Goal: Find specific page/section: Find specific page/section

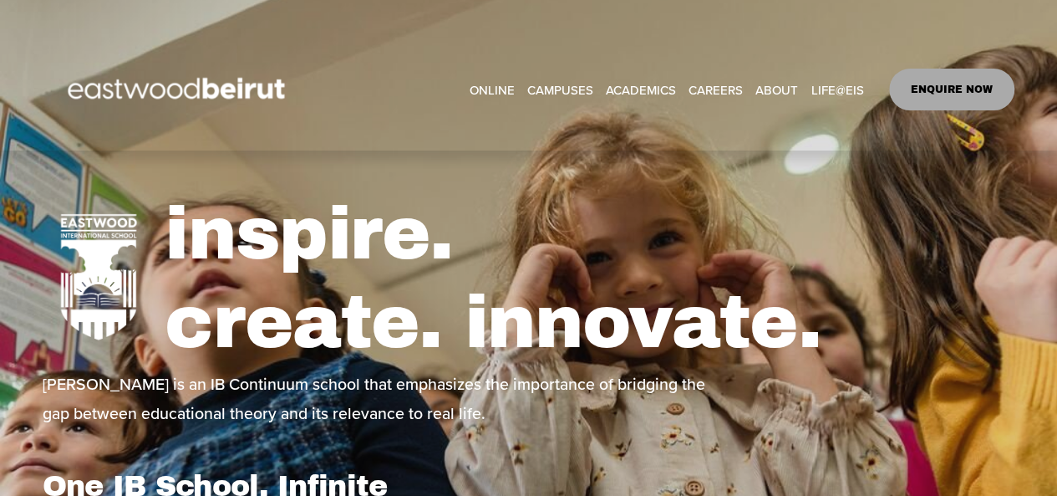
click at [709, 86] on link "CAREERS" at bounding box center [716, 89] width 54 height 25
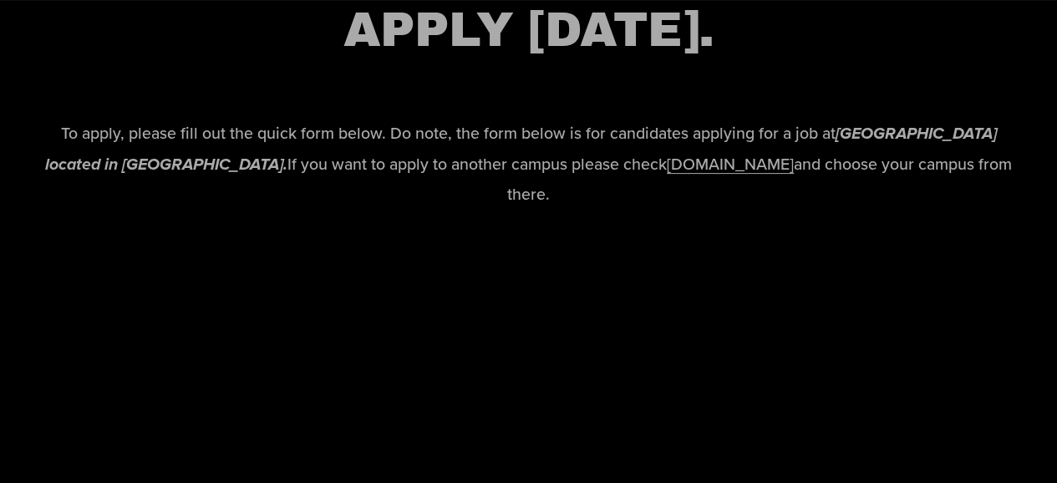
scroll to position [3380, 0]
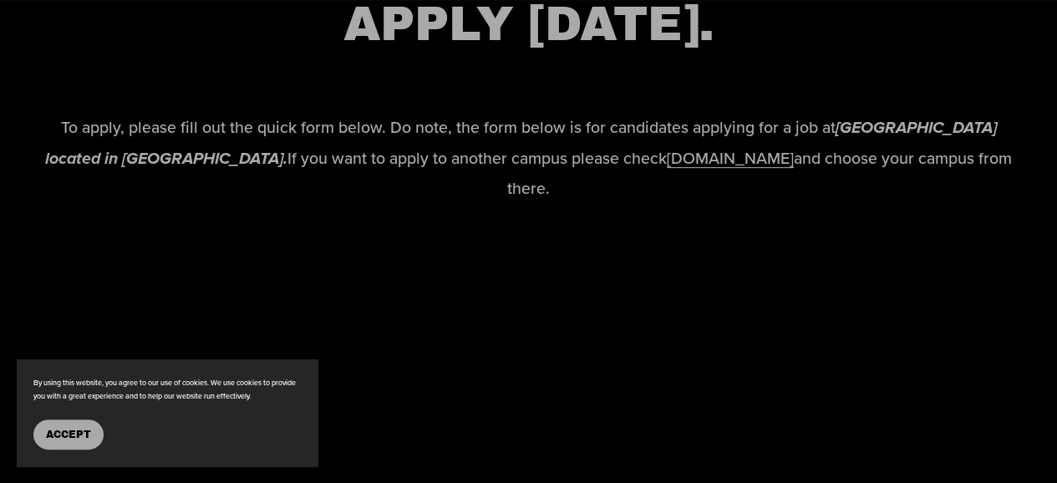
click at [48, 440] on button "Accept" at bounding box center [68, 435] width 70 height 30
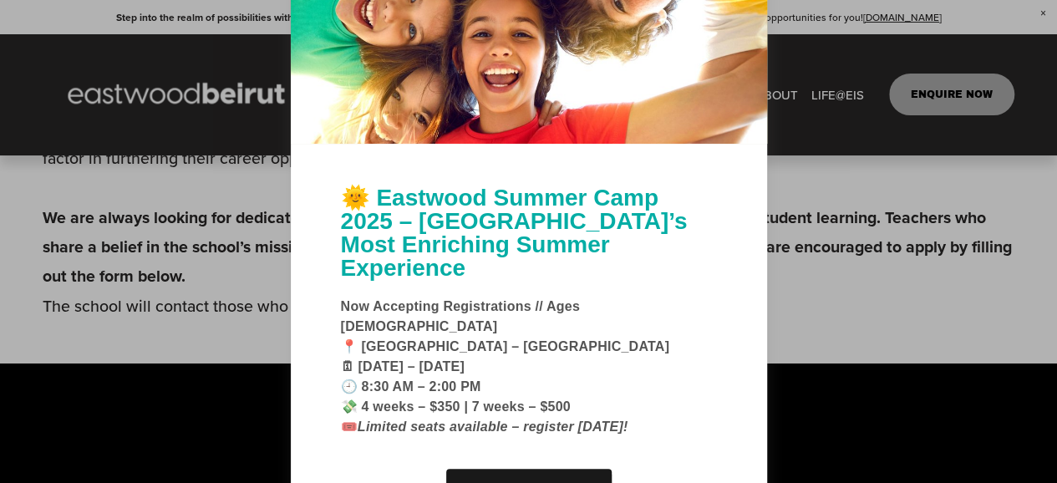
scroll to position [2881, 0]
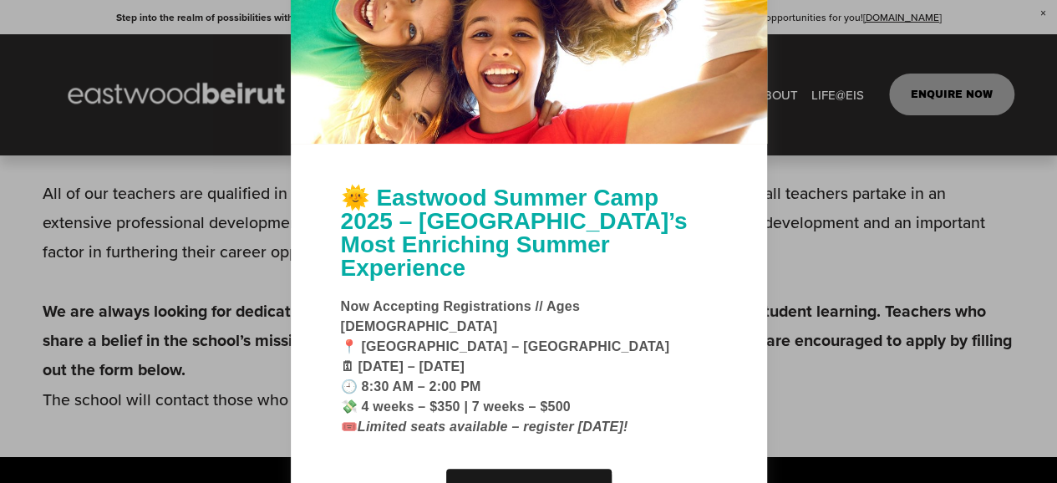
click at [170, 311] on div at bounding box center [528, 241] width 1057 height 483
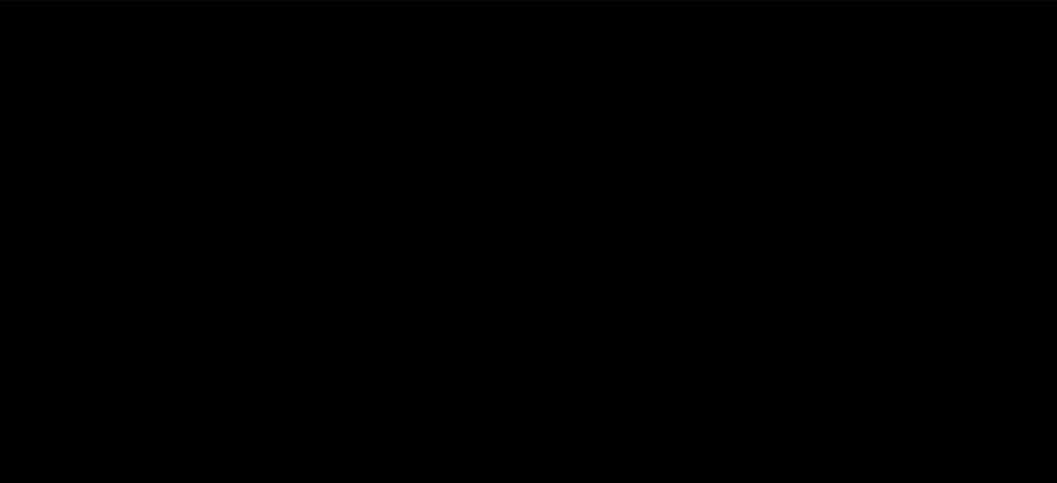
scroll to position [3727, 0]
